Goal: Task Accomplishment & Management: Manage account settings

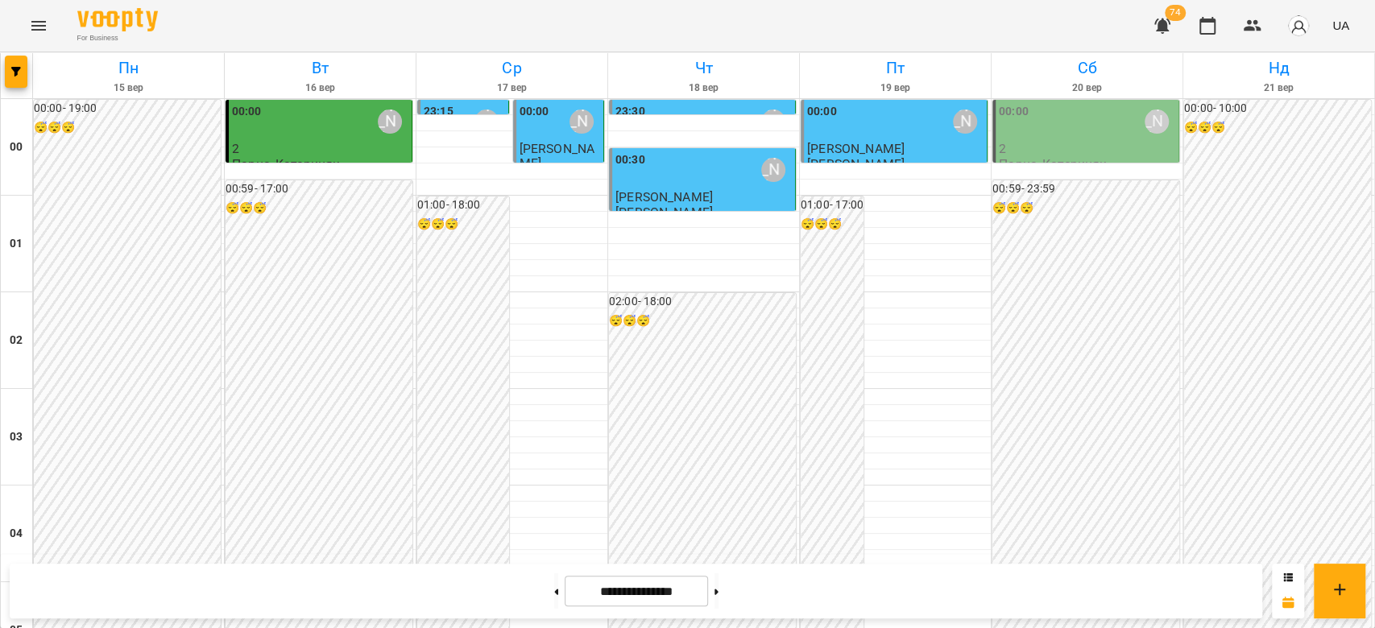
scroll to position [1396, 0]
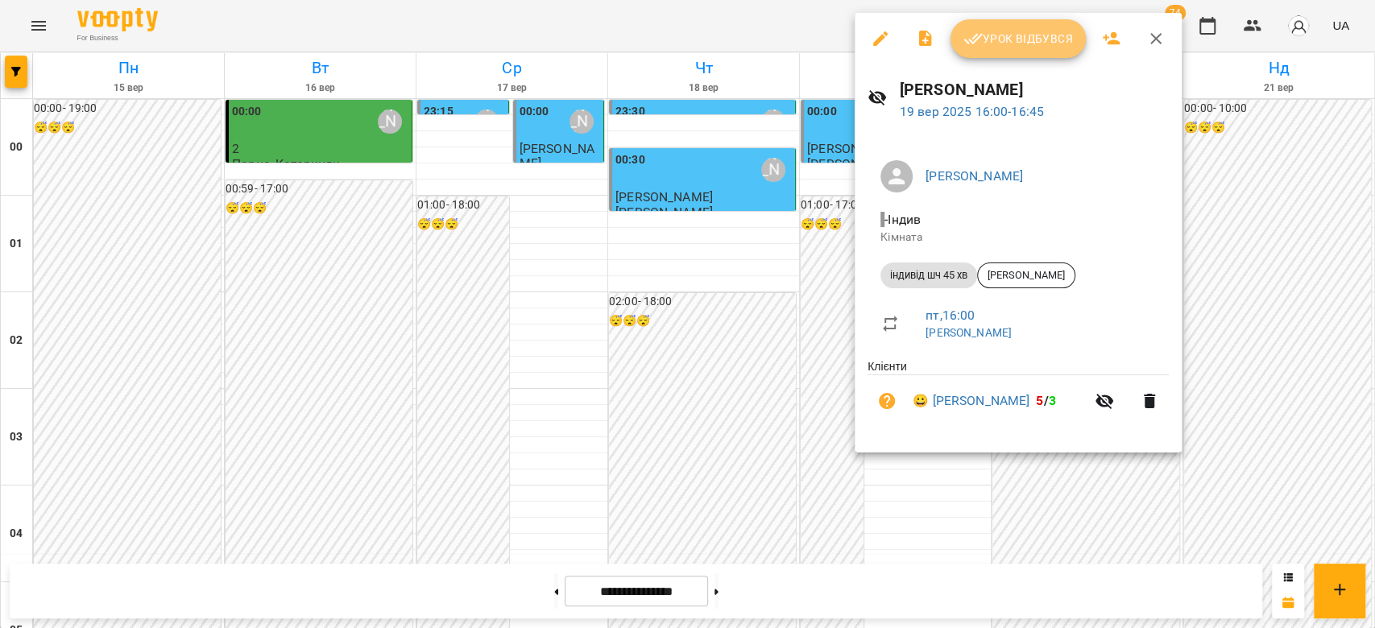
click at [1056, 39] on span "Урок відбувся" at bounding box center [1019, 38] width 110 height 19
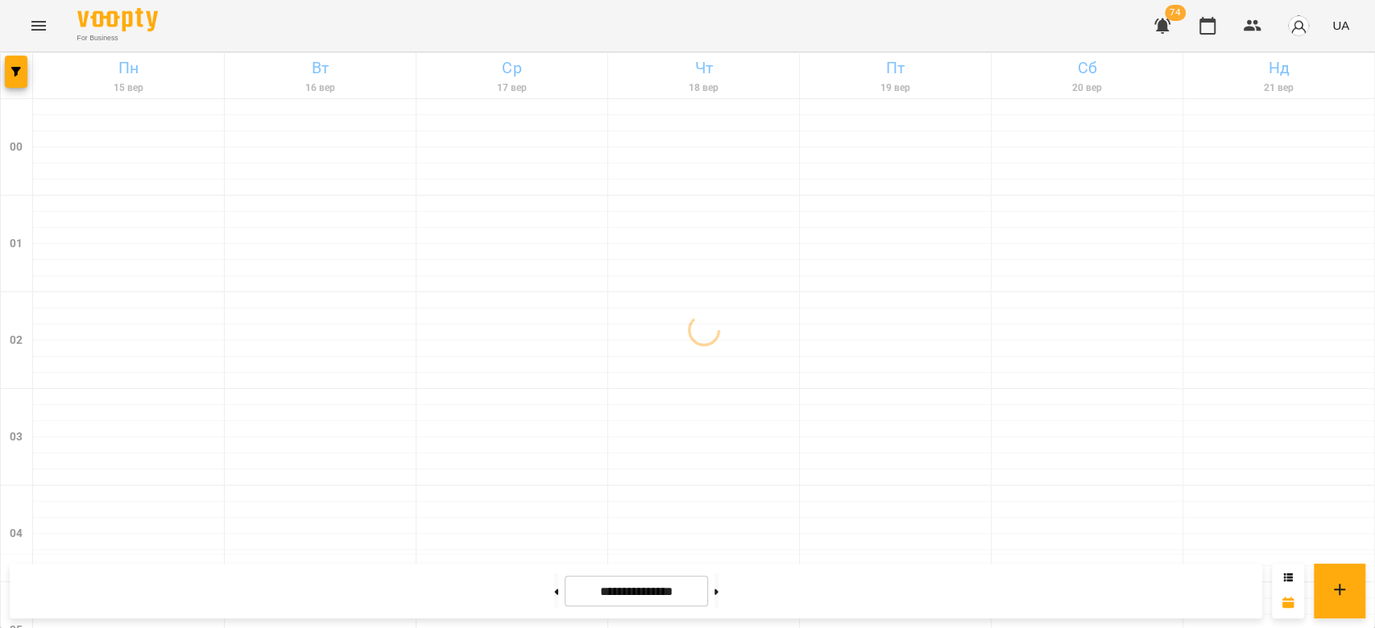
scroll to position [1863, 0]
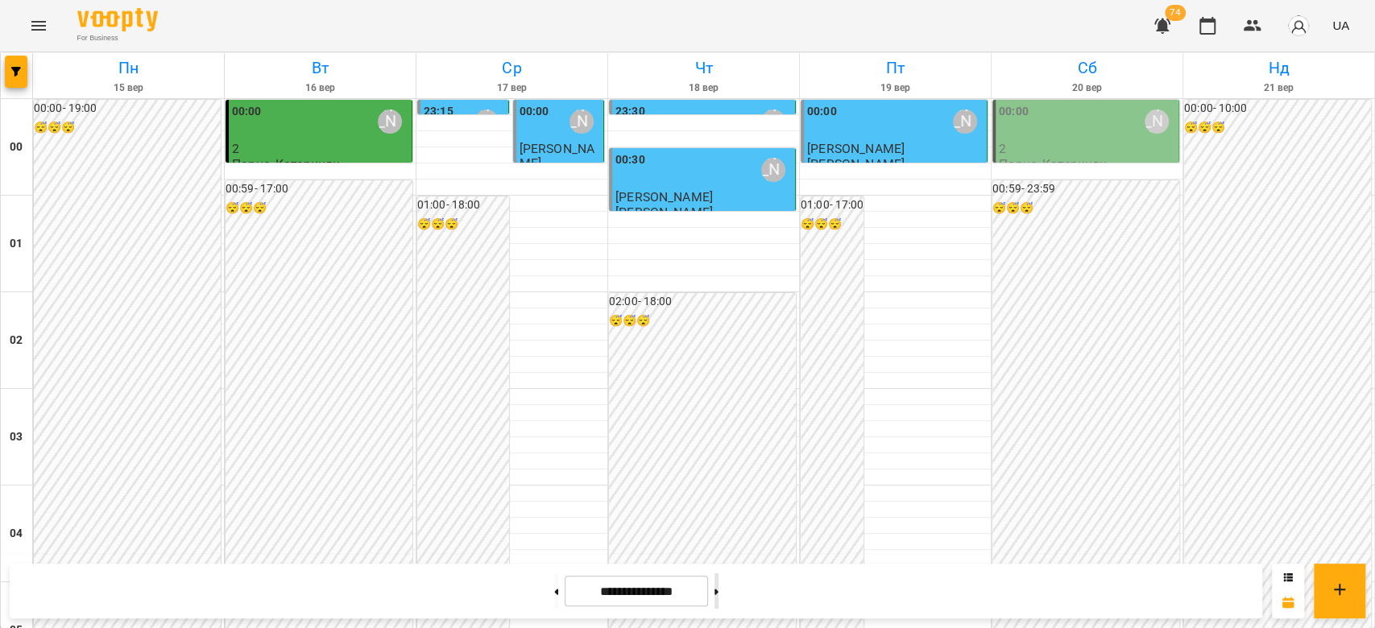
click at [719, 591] on icon at bounding box center [717, 592] width 4 height 6
type input "**********"
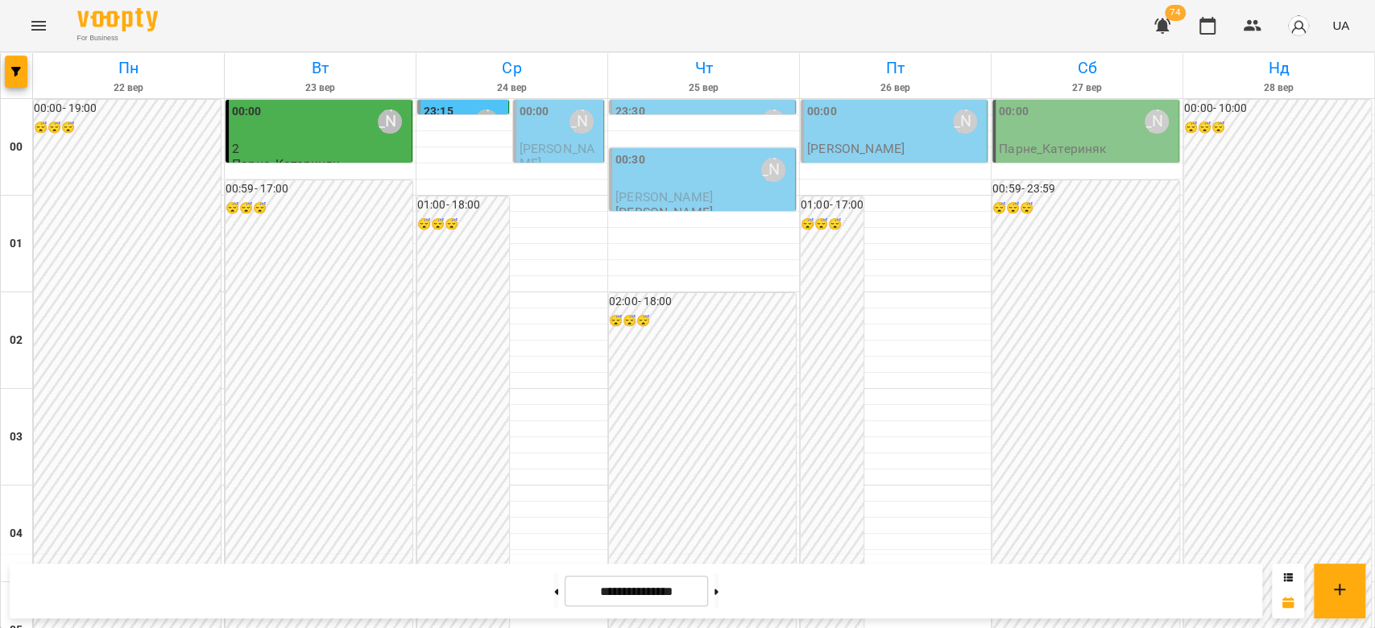
scroll to position [1540, 0]
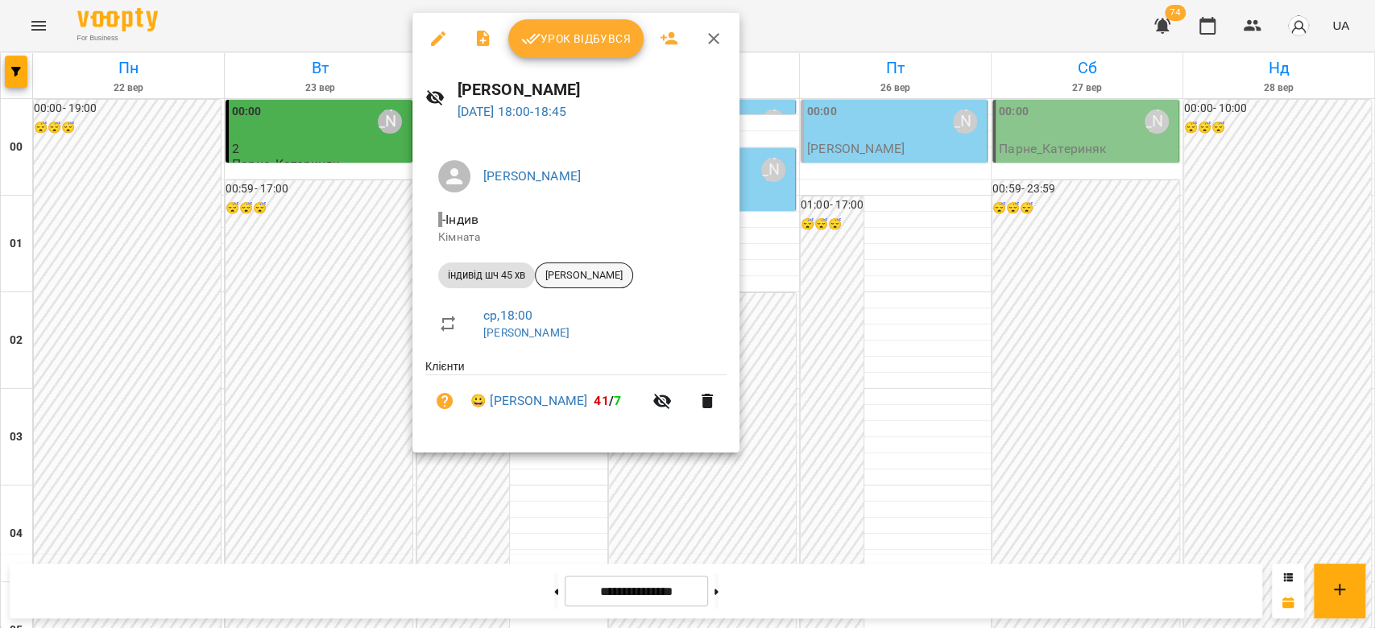
click at [567, 273] on span "[PERSON_NAME]" at bounding box center [584, 275] width 97 height 15
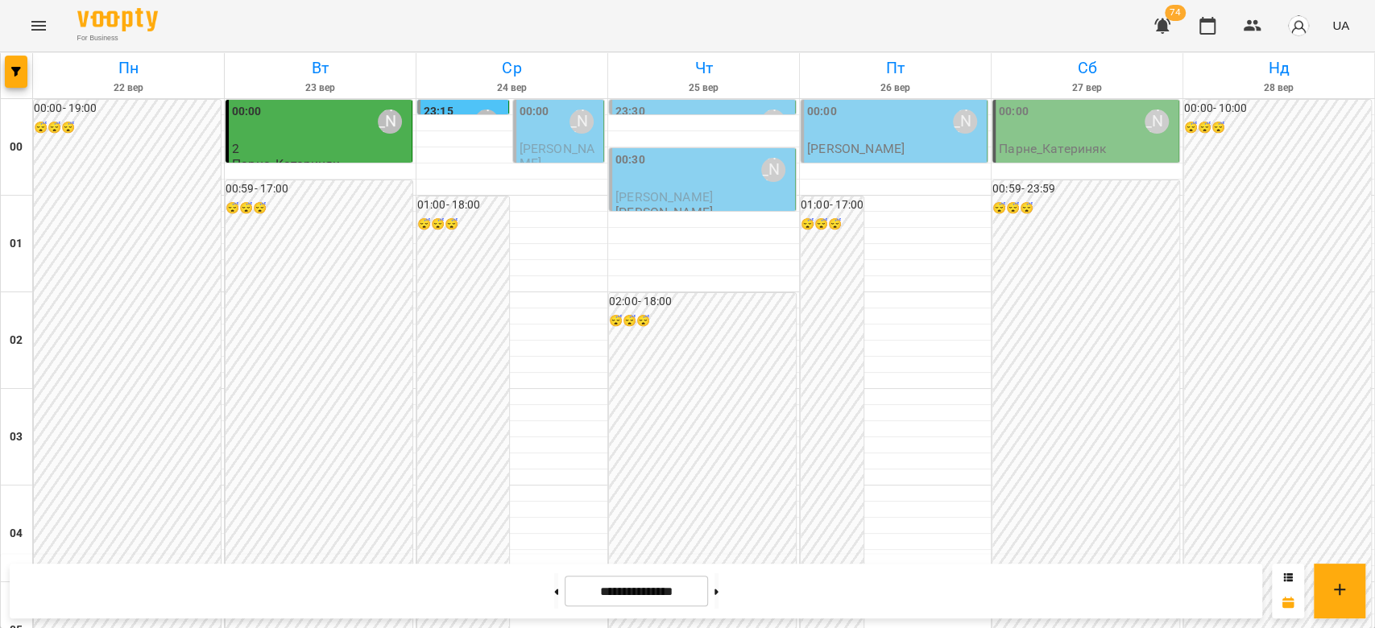
scroll to position [1719, 0]
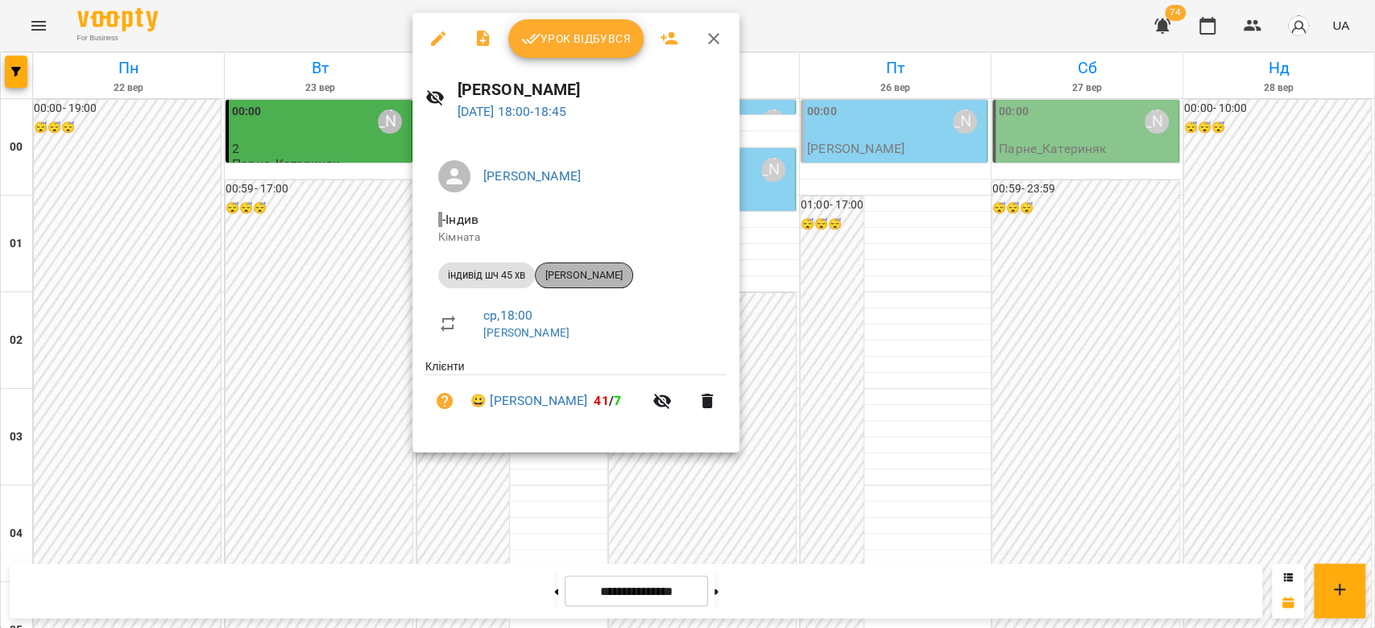
click at [606, 273] on span "[PERSON_NAME]" at bounding box center [584, 275] width 97 height 15
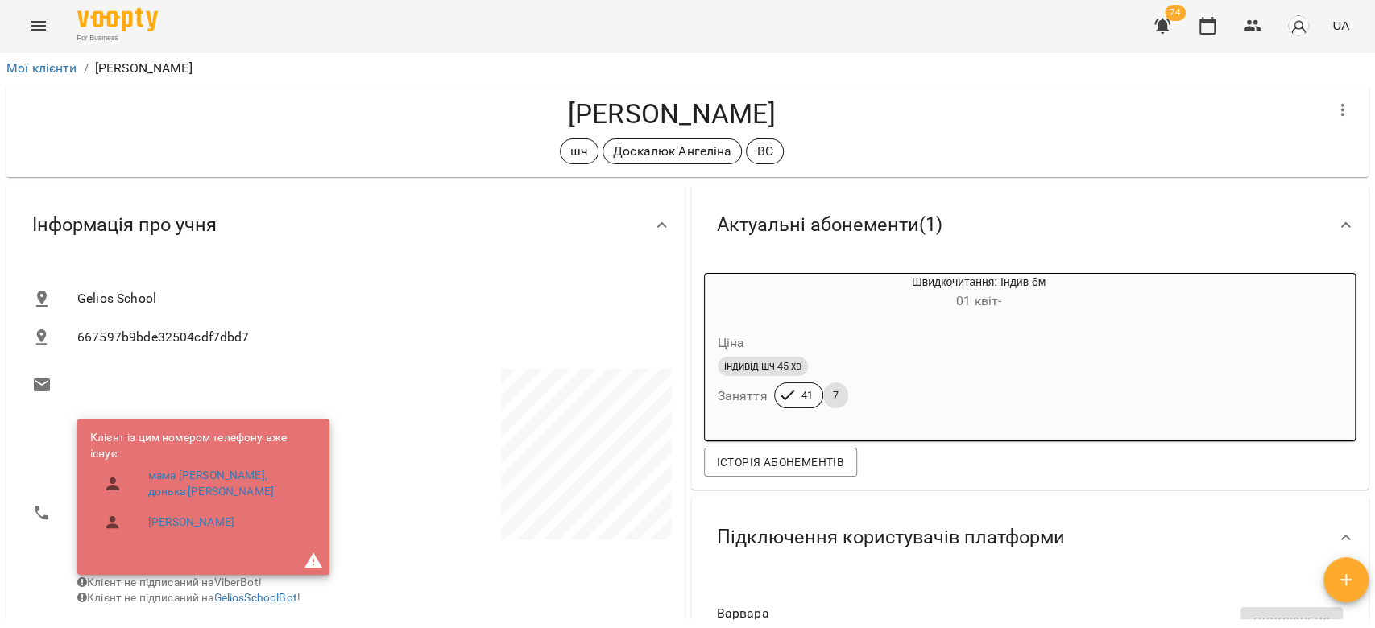
drag, startPoint x: 803, startPoint y: 112, endPoint x: 535, endPoint y: 104, distance: 268.4
click at [535, 104] on h4 "[PERSON_NAME]" at bounding box center [671, 113] width 1304 height 33
copy h4 "[PERSON_NAME]"
click at [77, 139] on div "шч [PERSON_NAME] ВС" at bounding box center [671, 152] width 1304 height 26
